Goal: Transaction & Acquisition: Obtain resource

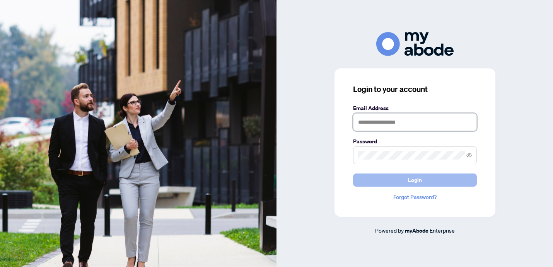
type input "**********"
click at [409, 180] on span "Login" at bounding box center [415, 180] width 14 height 12
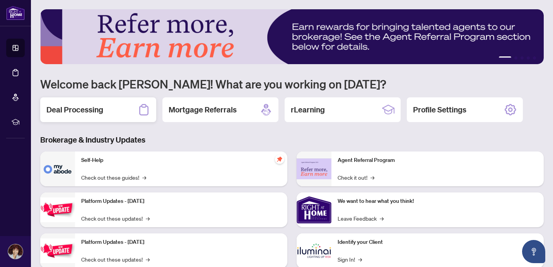
click at [80, 110] on h2 "Deal Processing" at bounding box center [74, 109] width 57 height 11
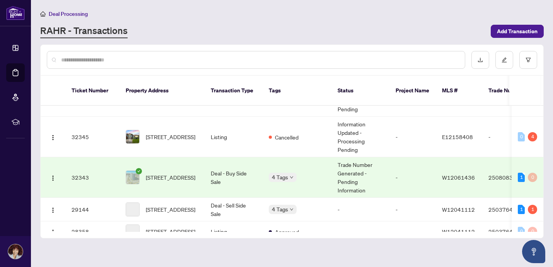
scroll to position [97, 0]
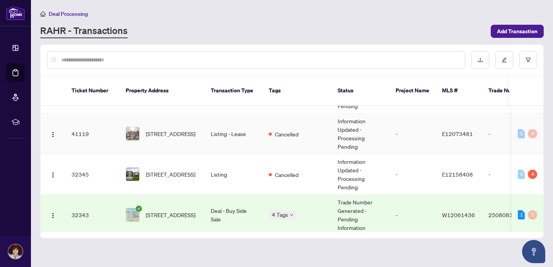
click at [239, 147] on td "Listing - Lease" at bounding box center [234, 134] width 58 height 41
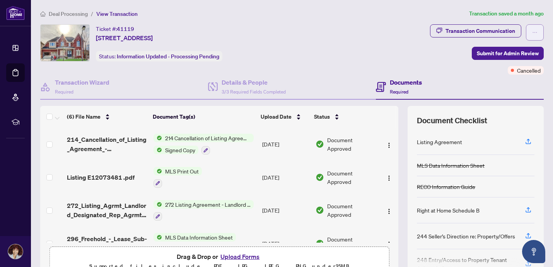
click at [529, 30] on button "button" at bounding box center [535, 32] width 18 height 16
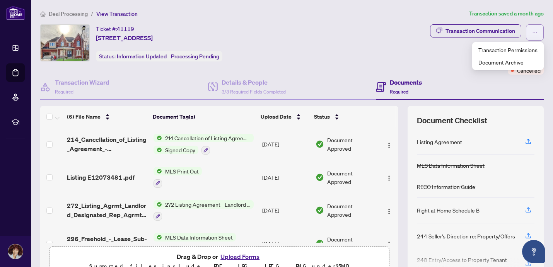
click at [530, 31] on button "button" at bounding box center [535, 32] width 18 height 16
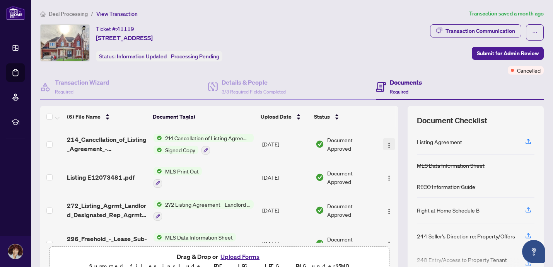
click at [386, 144] on img "button" at bounding box center [389, 145] width 6 height 6
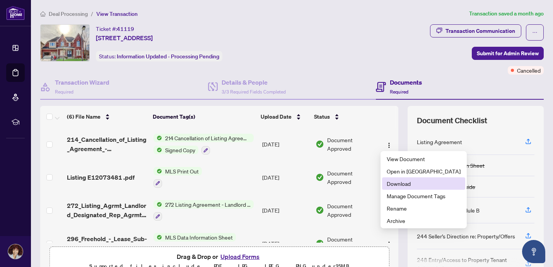
click at [401, 186] on span "Download" at bounding box center [424, 183] width 74 height 9
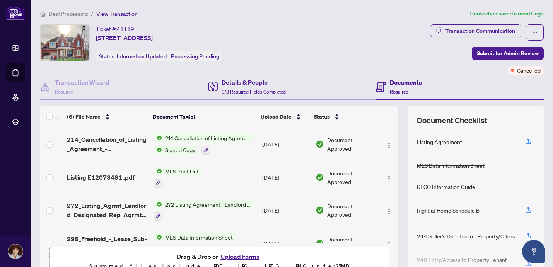
click at [346, 82] on div "Details & People 3/3 Required Fields Completed" at bounding box center [292, 87] width 168 height 25
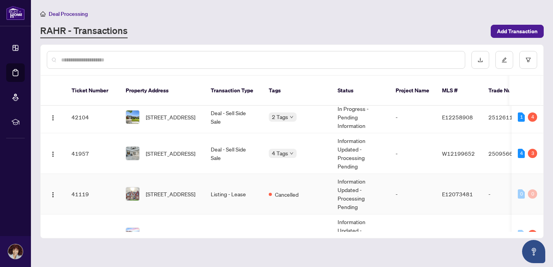
scroll to position [48, 0]
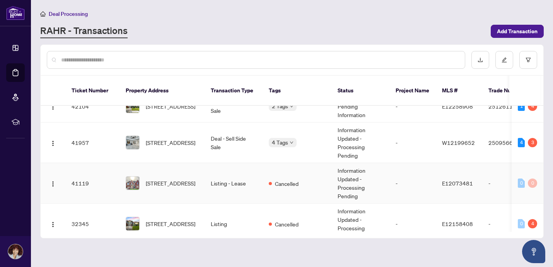
click at [424, 186] on td "-" at bounding box center [412, 183] width 46 height 41
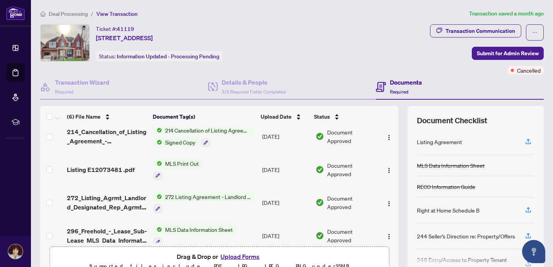
scroll to position [14, 0]
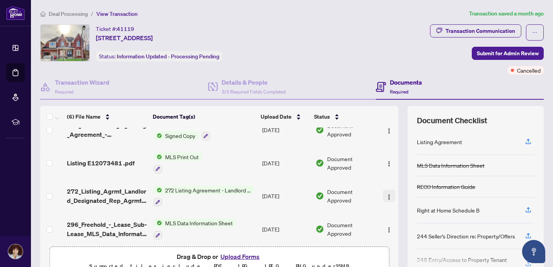
click at [386, 197] on img "button" at bounding box center [389, 197] width 6 height 6
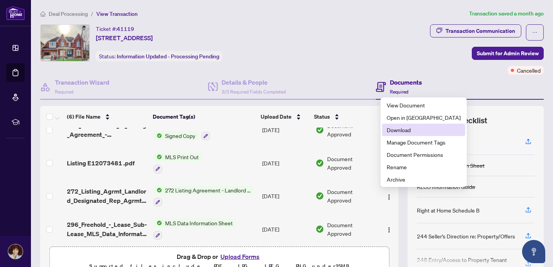
click at [407, 130] on span "Download" at bounding box center [424, 130] width 74 height 9
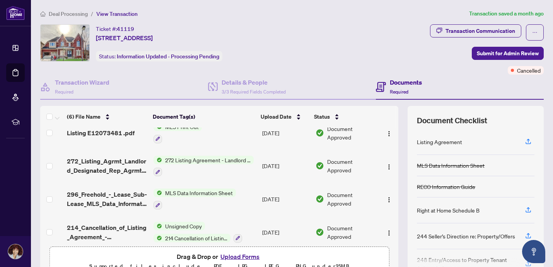
scroll to position [45, 0]
click at [387, 199] on img "button" at bounding box center [389, 199] width 6 height 6
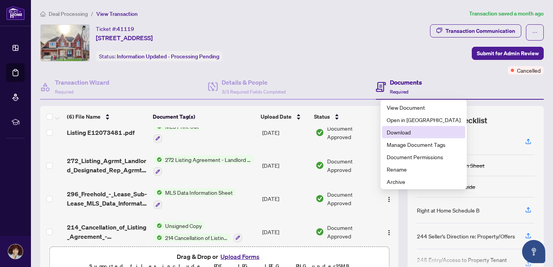
click at [397, 133] on span "Download" at bounding box center [424, 132] width 74 height 9
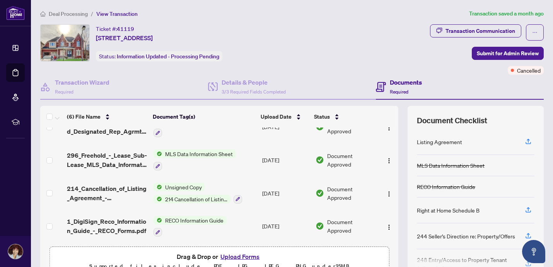
scroll to position [84, 0]
click at [386, 224] on img "button" at bounding box center [389, 227] width 6 height 6
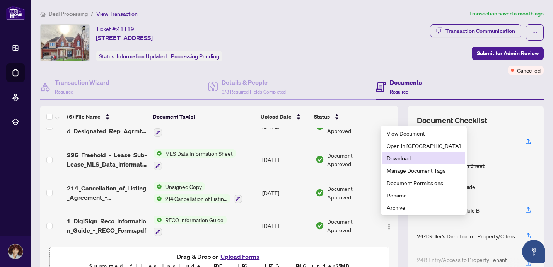
click at [405, 160] on span "Download" at bounding box center [424, 158] width 74 height 9
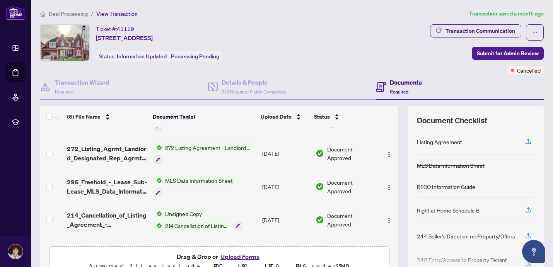
scroll to position [56, 0]
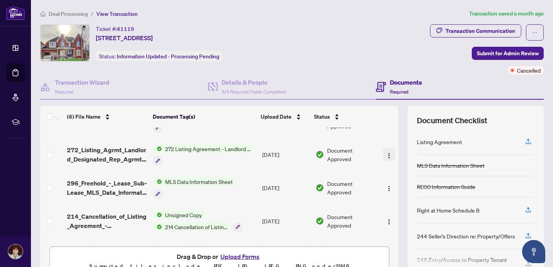
click at [386, 150] on span "button" at bounding box center [389, 154] width 6 height 9
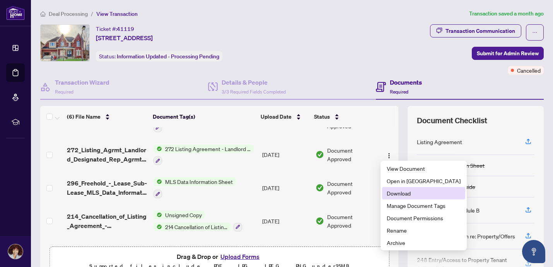
click at [412, 198] on li "Download" at bounding box center [423, 193] width 83 height 12
